Goal: Navigation & Orientation: Find specific page/section

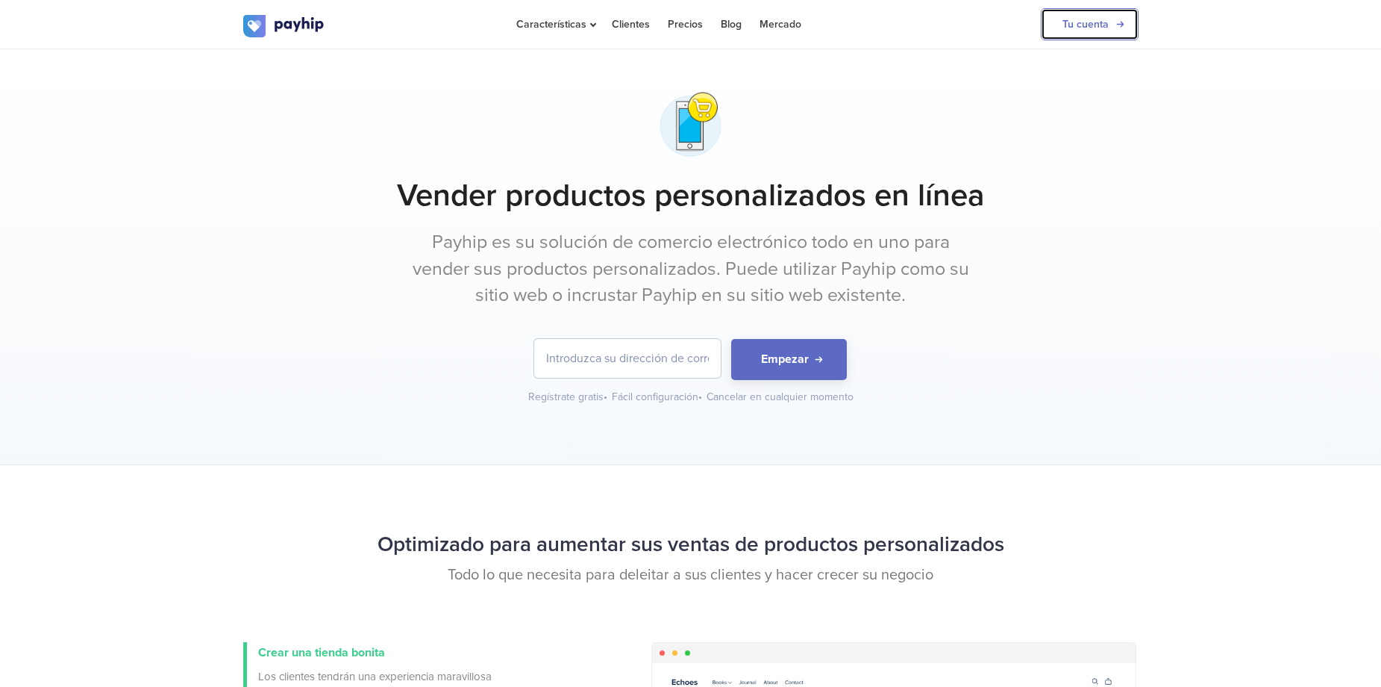
click at [1104, 22] on link "Tu cuenta" at bounding box center [1090, 24] width 98 height 32
click at [1094, 22] on link "Tu cuenta" at bounding box center [1090, 24] width 98 height 32
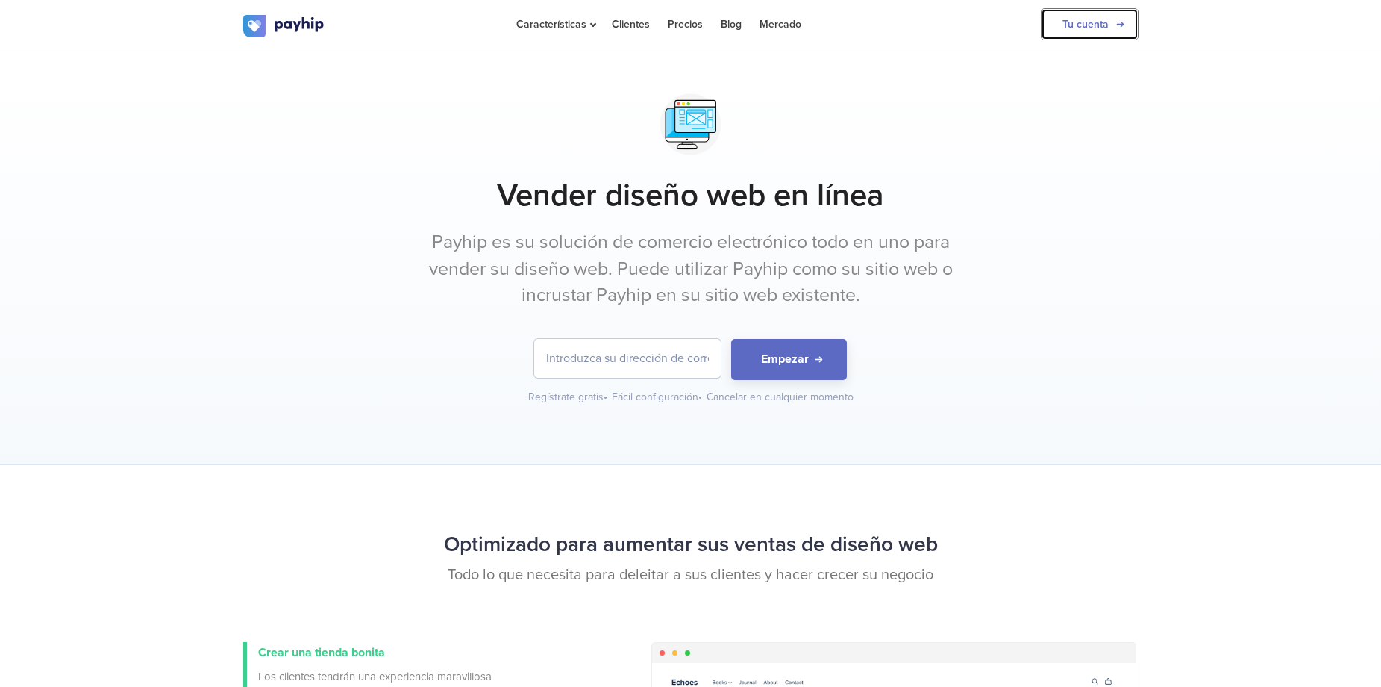
click at [1064, 34] on link "Tu cuenta" at bounding box center [1090, 24] width 98 height 32
